Goal: Find contact information: Find contact information

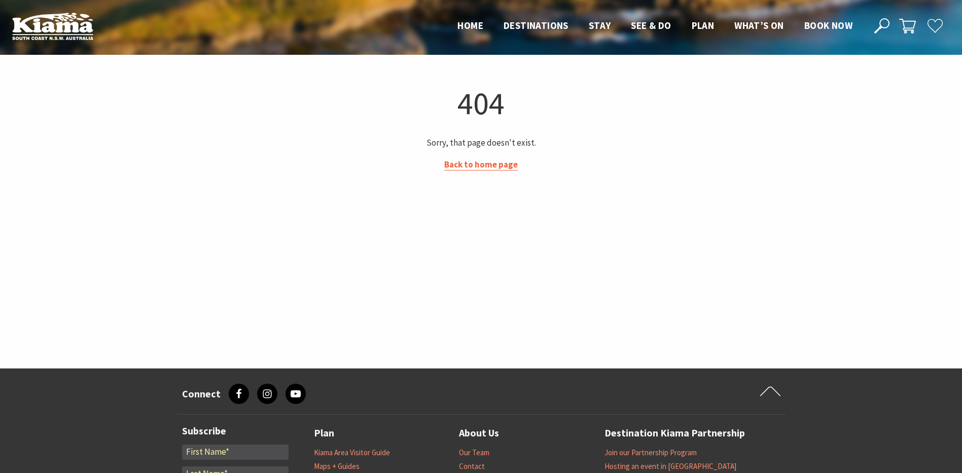
click at [488, 167] on link "Back to home page" at bounding box center [481, 165] width 74 height 12
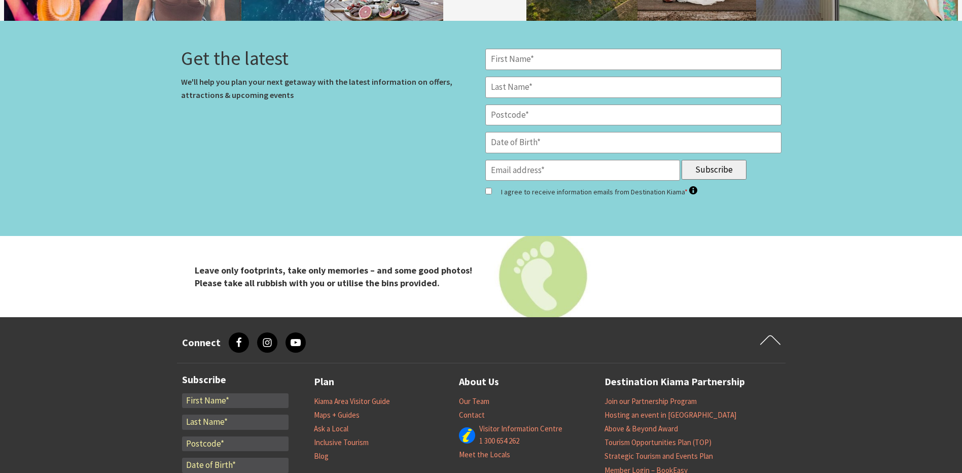
scroll to position [4160, 0]
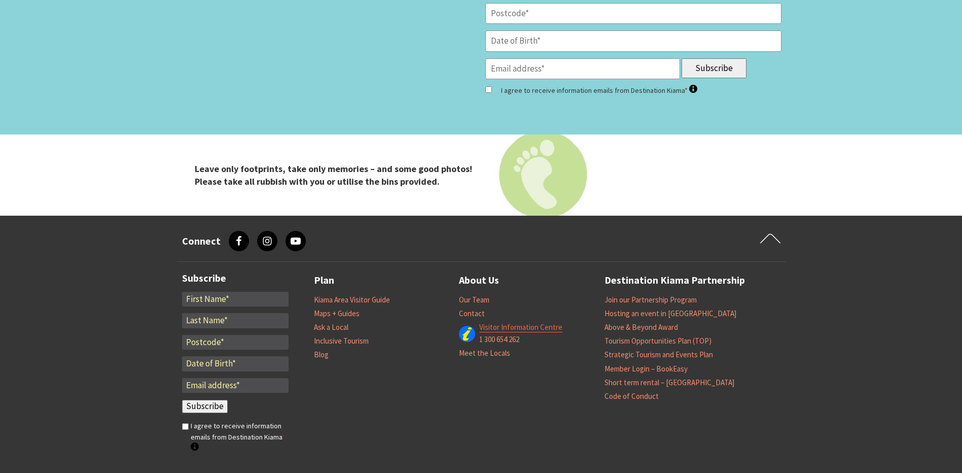
click at [498, 321] on span "Visitor Information Centre 1 300 654 262" at bounding box center [520, 333] width 86 height 24
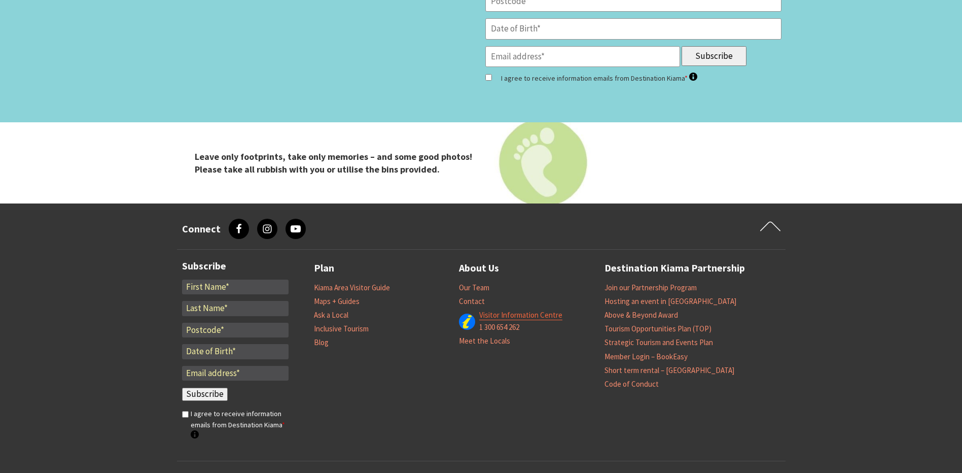
scroll to position [4203, 0]
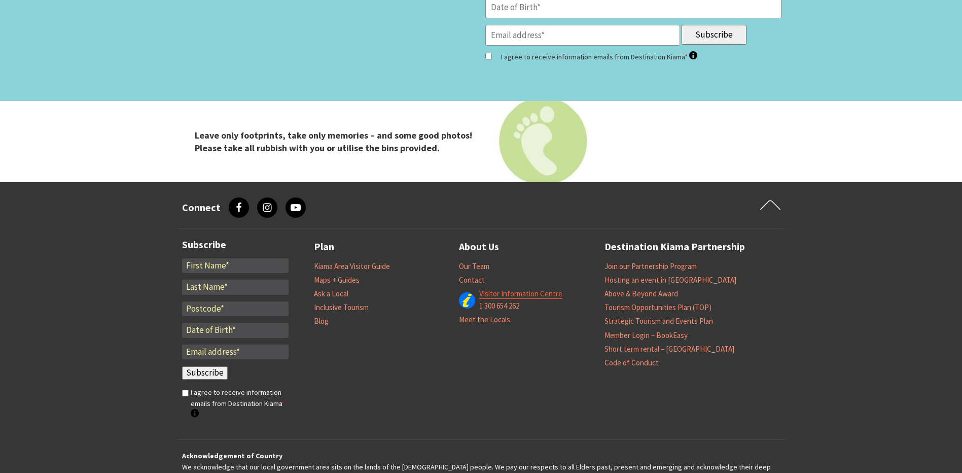
click at [499, 289] on link "Visitor Information Centre" at bounding box center [520, 294] width 83 height 10
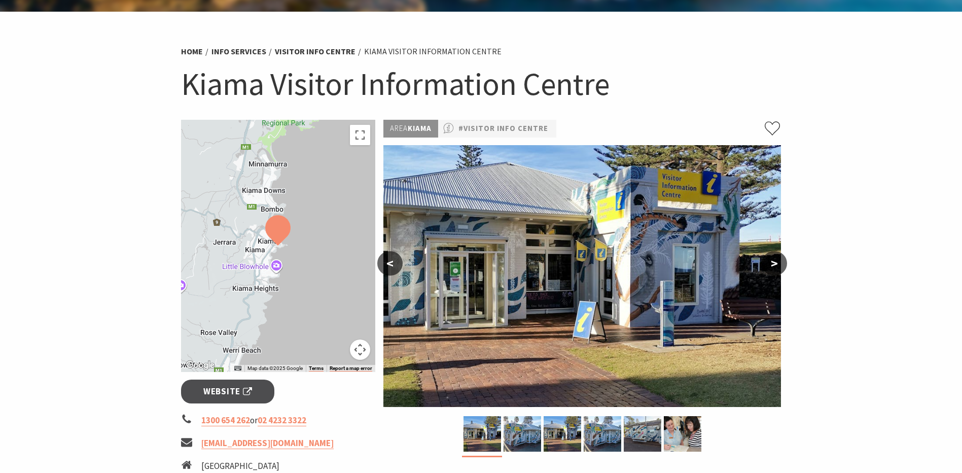
scroll to position [152, 0]
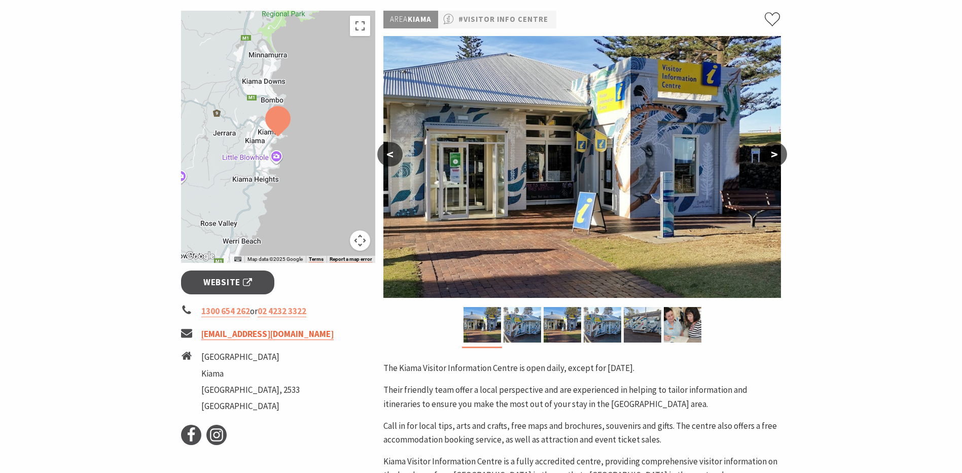
click at [269, 332] on link "tourism@kiama.com.au" at bounding box center [267, 334] width 132 height 12
